Goal: Find specific page/section: Find specific page/section

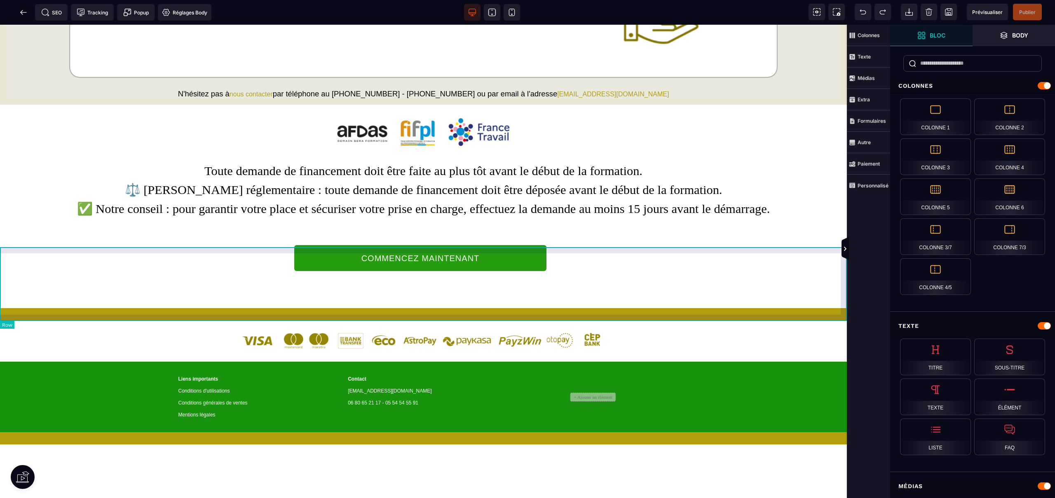
scroll to position [1327, 0]
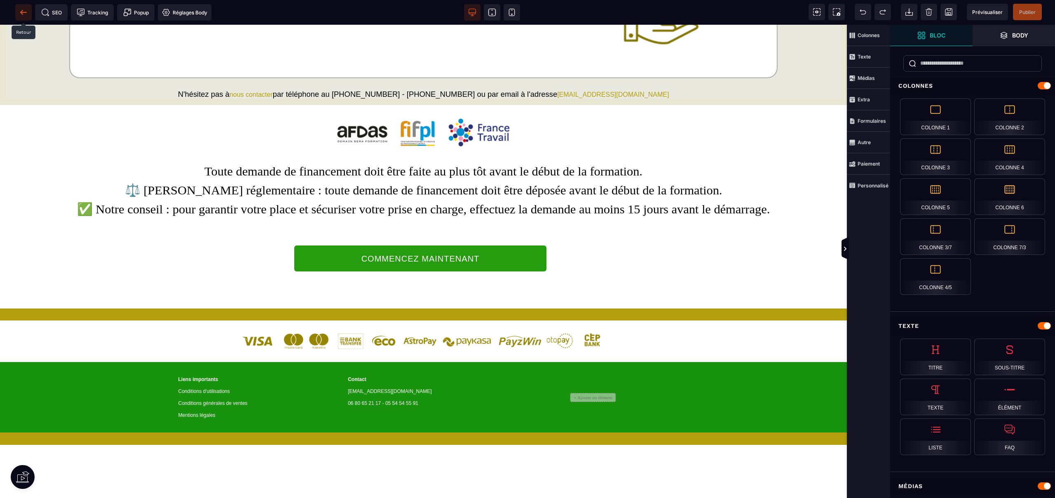
click at [22, 14] on icon at bounding box center [21, 12] width 2 height 5
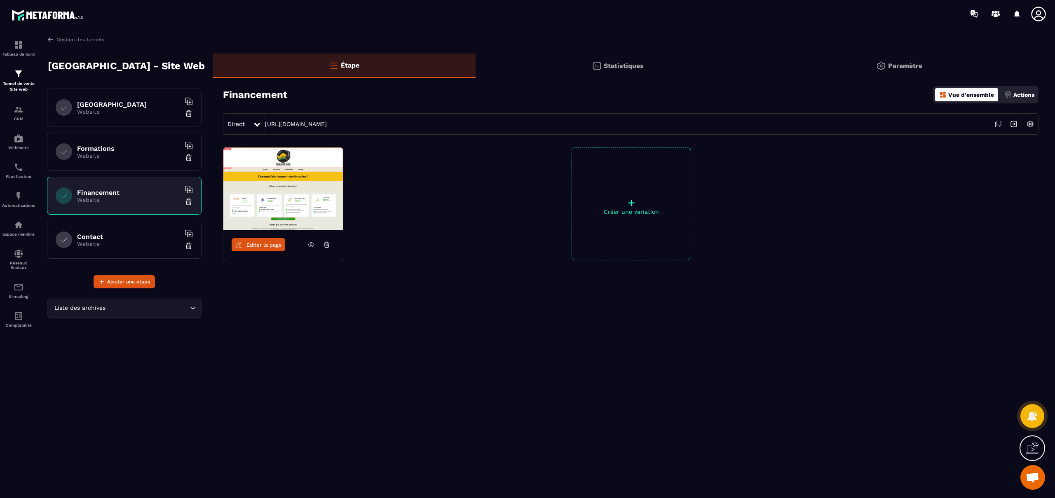
click at [96, 236] on h6 "Contact" at bounding box center [128, 237] width 103 height 8
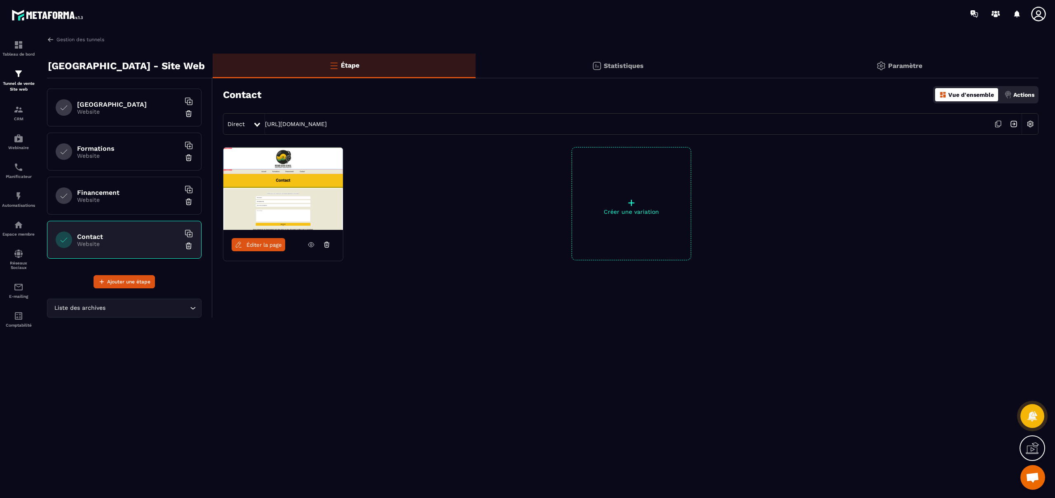
click at [269, 244] on span "Éditer la page" at bounding box center [263, 245] width 35 height 6
